Goal: Entertainment & Leisure: Consume media (video, audio)

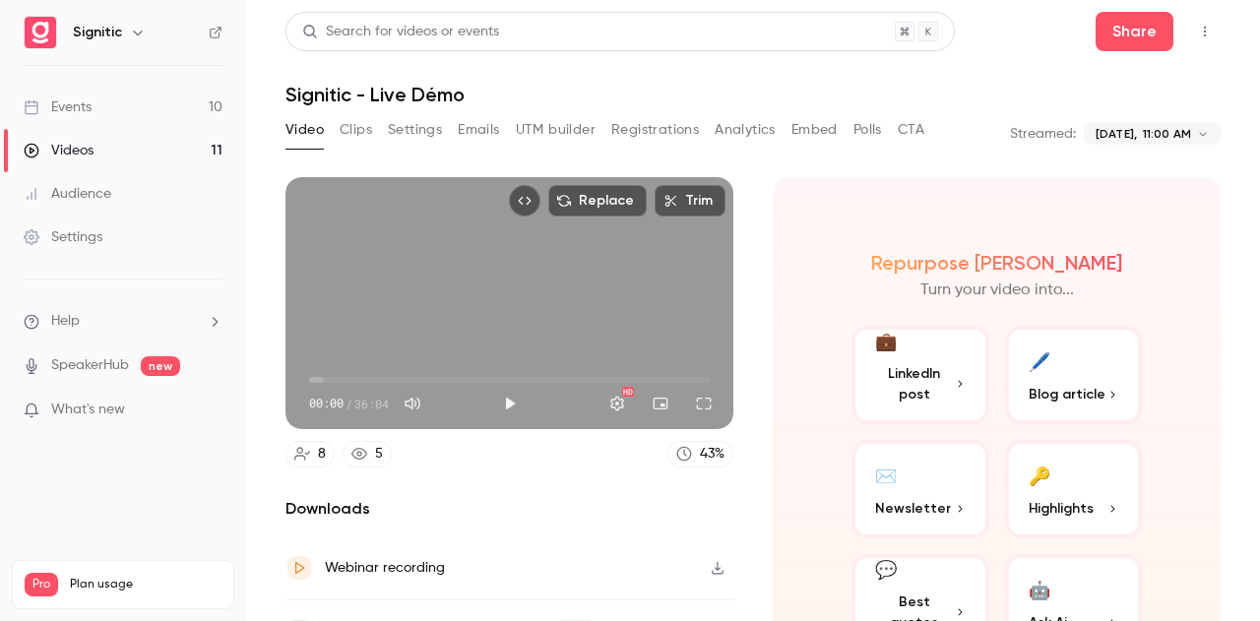
click at [71, 19] on div "Signitic" at bounding box center [123, 32] width 199 height 33
click at [71, 118] on link "Events 10" at bounding box center [123, 107] width 246 height 43
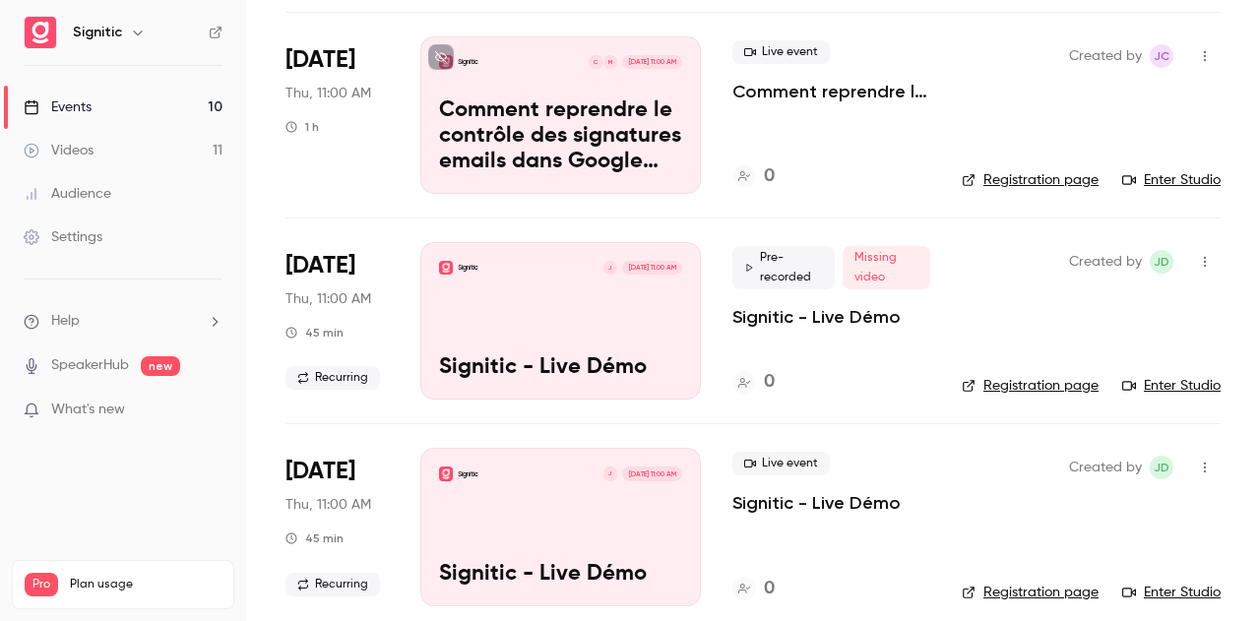
scroll to position [591, 0]
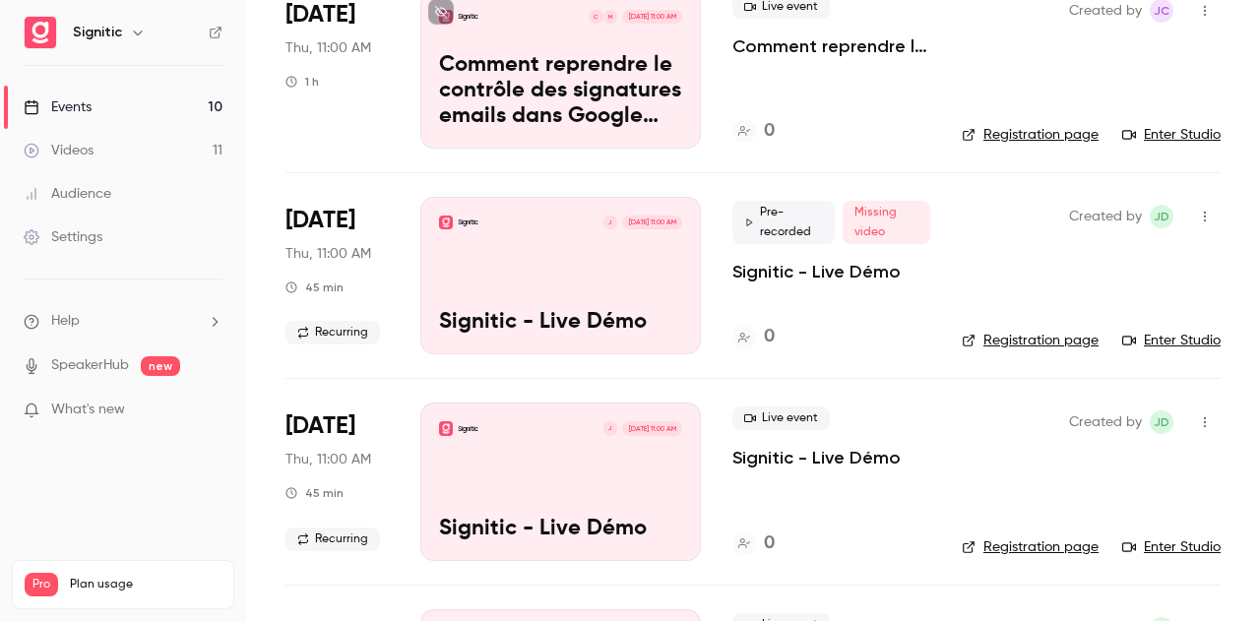
click at [100, 144] on link "Videos 11" at bounding box center [123, 150] width 246 height 43
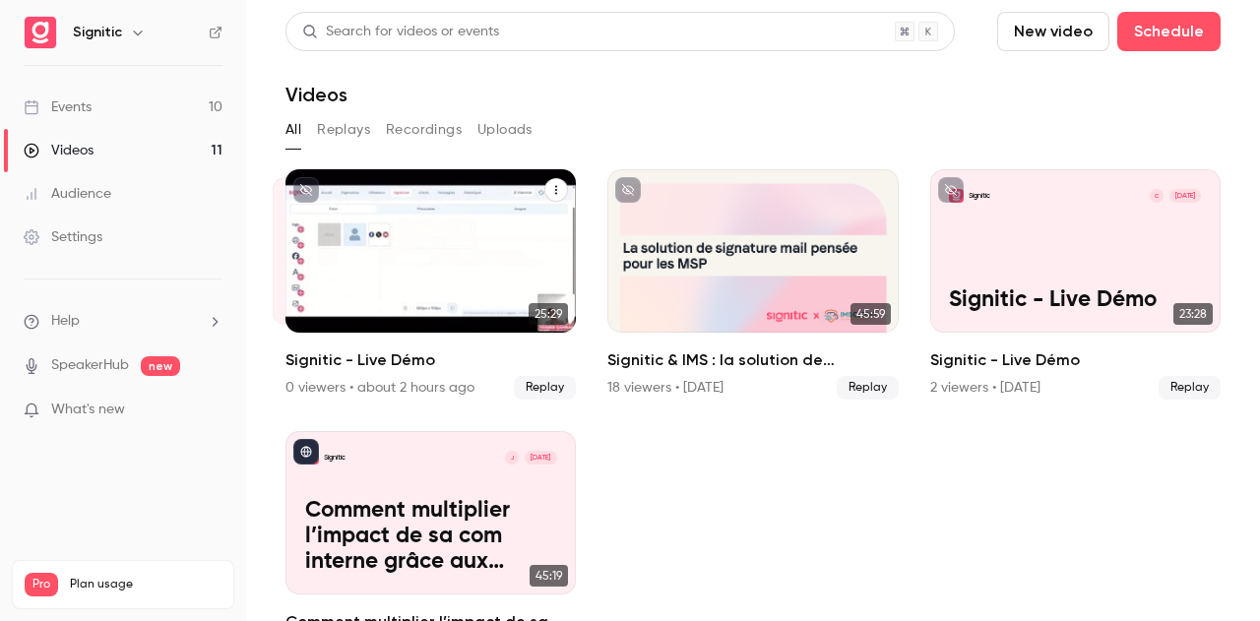
click at [406, 261] on div "Signitic Y [DATE] Signitic - Live Démo" at bounding box center [430, 250] width 290 height 163
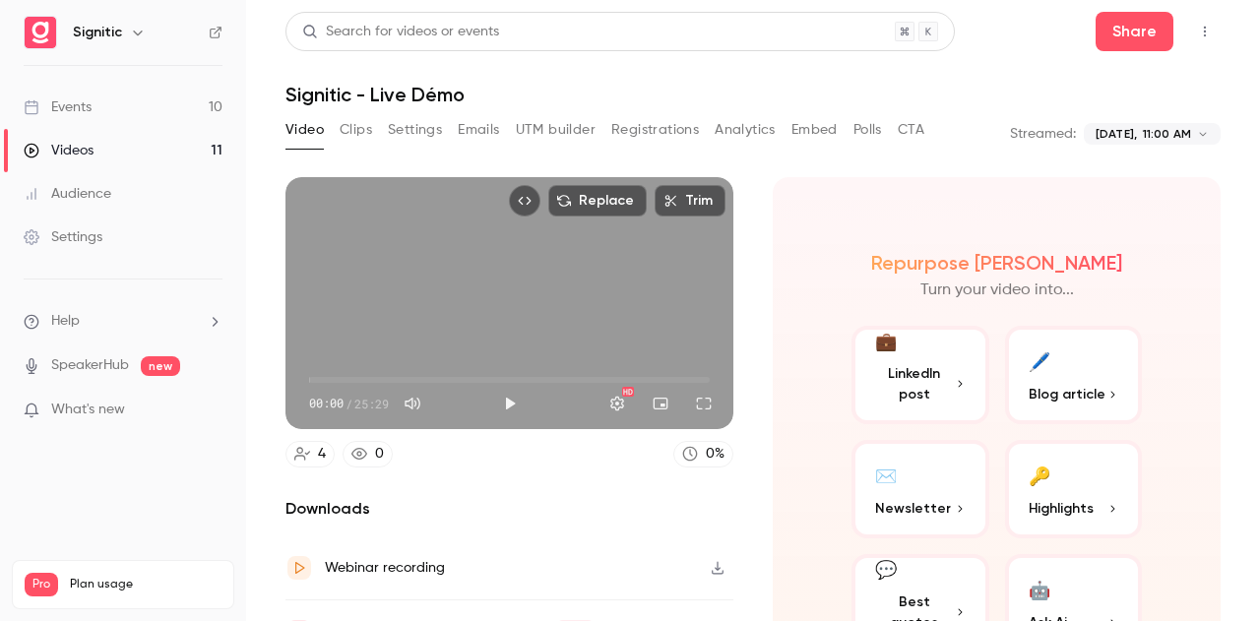
click at [513, 398] on button "Play" at bounding box center [509, 403] width 39 height 39
click at [324, 370] on span "00:01" at bounding box center [509, 380] width 401 height 32
click at [343, 364] on span "02:06" at bounding box center [509, 380] width 401 height 32
click at [507, 403] on button "Pause" at bounding box center [509, 403] width 39 height 39
click at [505, 397] on button "Play" at bounding box center [509, 403] width 39 height 39
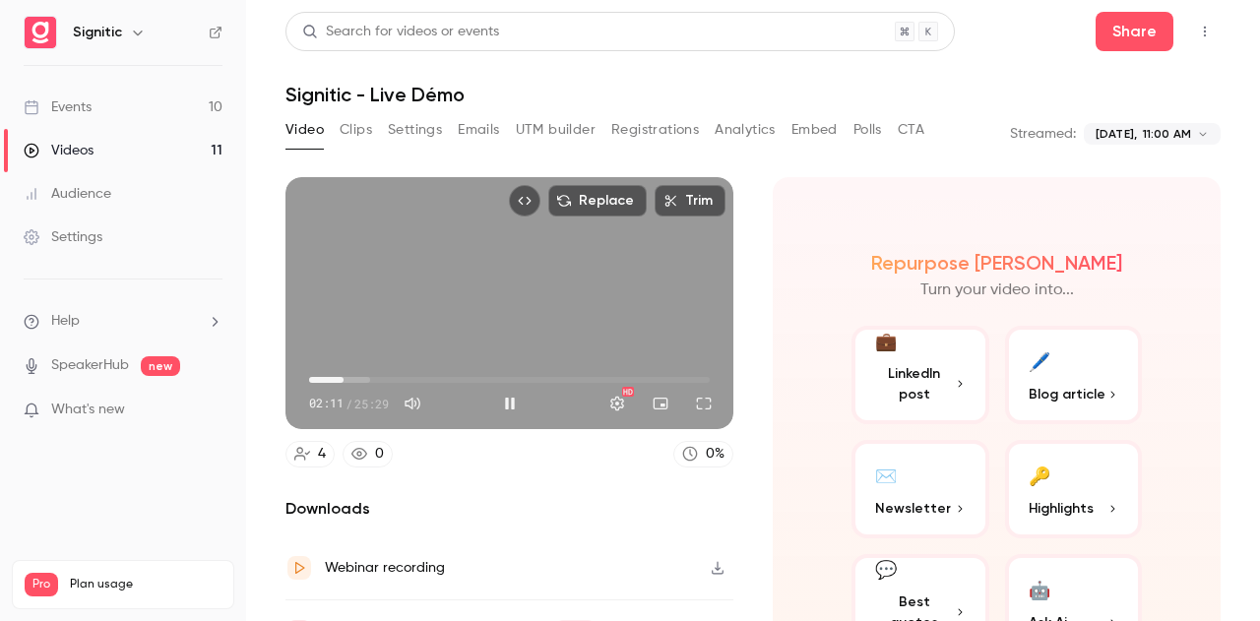
click at [358, 373] on span "02:11" at bounding box center [509, 380] width 401 height 32
click at [507, 389] on button "Pause" at bounding box center [509, 403] width 39 height 39
click at [331, 368] on span "03:17" at bounding box center [509, 380] width 401 height 32
click at [510, 397] on button "Play" at bounding box center [509, 403] width 39 height 39
click at [512, 399] on button "Pause" at bounding box center [509, 403] width 39 height 39
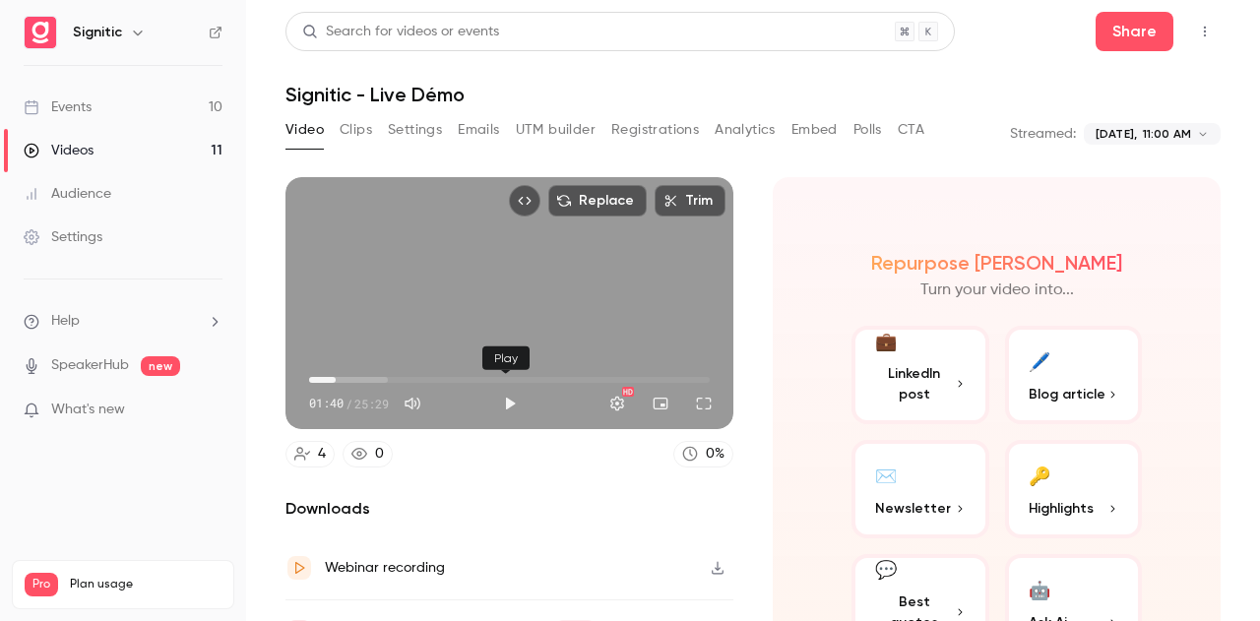
click at [506, 391] on button "Play" at bounding box center [509, 403] width 39 height 39
click at [364, 377] on span "03:26" at bounding box center [509, 380] width 401 height 32
click at [382, 372] on span "03:35" at bounding box center [509, 380] width 401 height 32
click at [396, 377] on span "04:45" at bounding box center [509, 380] width 401 height 32
click at [401, 379] on span "05:39" at bounding box center [398, 380] width 6 height 6
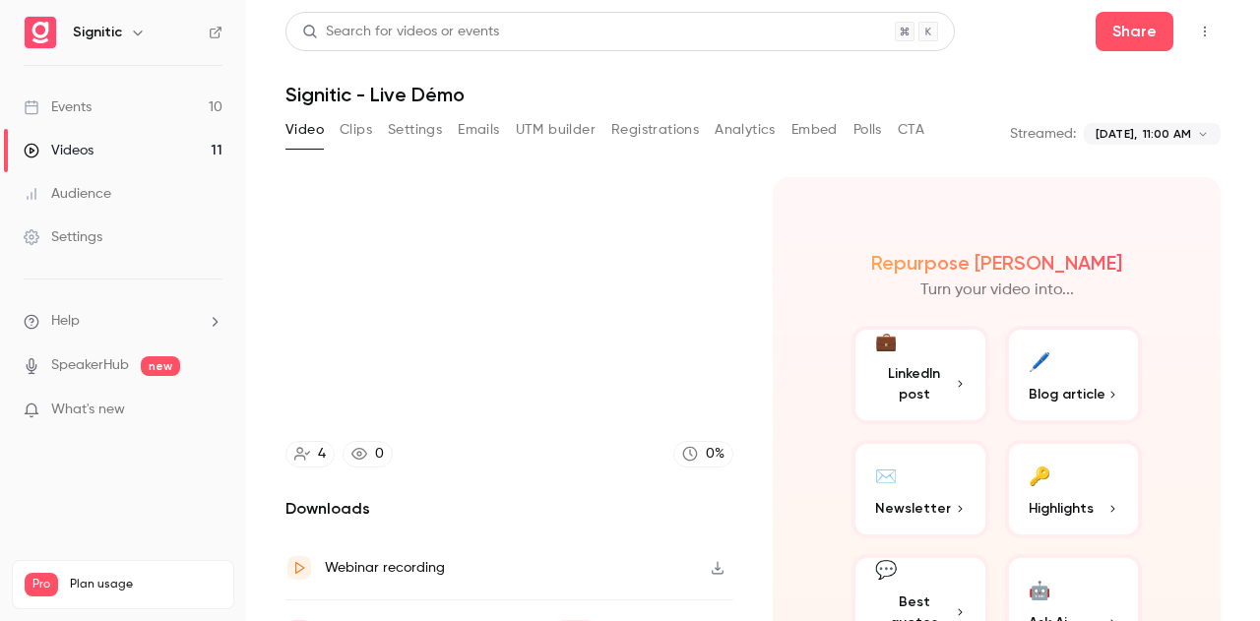
type input "*****"
